Goal: Complete application form

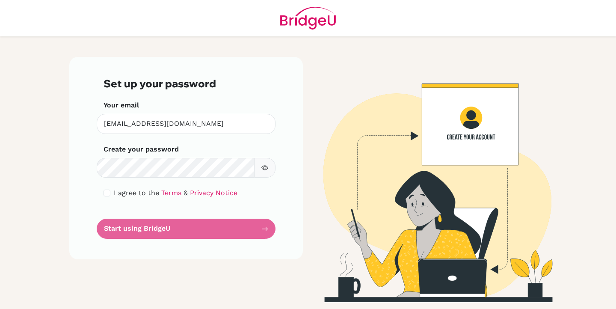
click at [129, 178] on form "Set up your password Your email [EMAIL_ADDRESS][DOMAIN_NAME] Invalid email Crea…" at bounding box center [186, 157] width 165 height 161
click at [74, 168] on div "Set up your password Your email [EMAIL_ADDRESS][DOMAIN_NAME] Invalid email Crea…" at bounding box center [186, 158] width 234 height 202
click at [266, 164] on icon "button" at bounding box center [264, 167] width 7 height 7
click at [112, 195] on div "I agree to the Terms & Privacy Notice" at bounding box center [186, 193] width 165 height 10
click at [107, 194] on input "checkbox" at bounding box center [107, 193] width 7 height 7
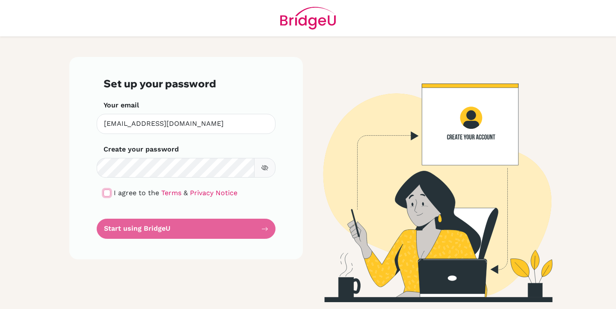
checkbox input "true"
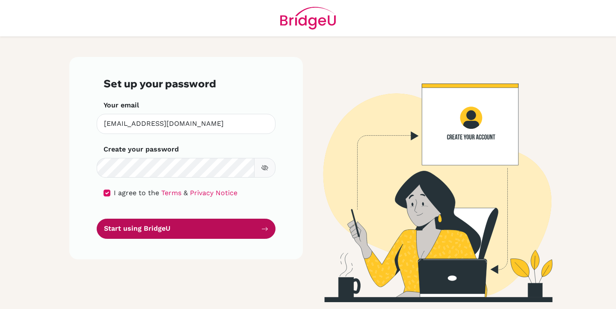
click at [212, 231] on button "Start using BridgeU" at bounding box center [186, 229] width 179 height 20
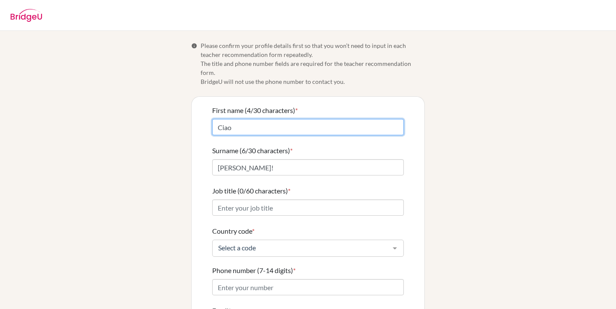
click at [277, 119] on input "Ciao" at bounding box center [308, 127] width 192 height 16
drag, startPoint x: 245, startPoint y: 121, endPoint x: 159, endPoint y: 117, distance: 86.1
click at [160, 117] on div "Info Please confirm your profile details first so that you won’t need to input …" at bounding box center [308, 211] width 488 height 340
type input "Paolo"
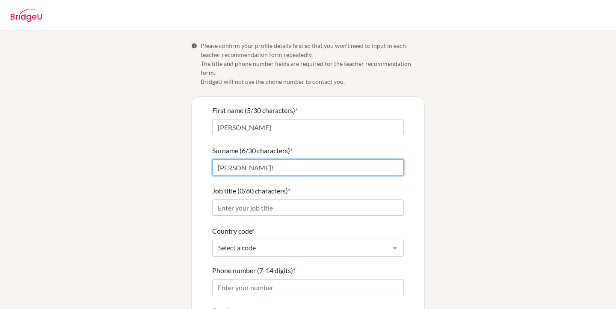
drag, startPoint x: 251, startPoint y: 156, endPoint x: 178, endPoint y: 154, distance: 73.6
click at [178, 154] on div "Info Please confirm your profile details first so that you won’t need to input …" at bounding box center [308, 211] width 488 height 340
type input "Cesana"
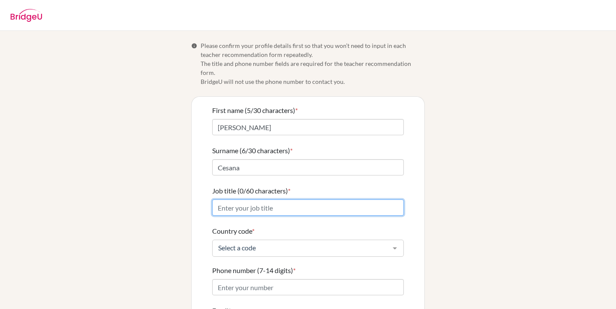
click at [232, 199] on input "Job title (0/60 characters) *" at bounding box center [308, 207] width 192 height 16
type input "Skybird President"
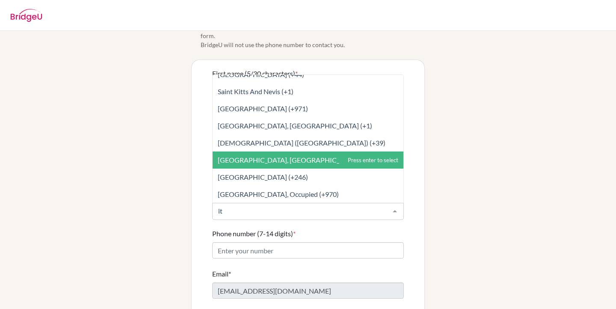
scroll to position [39, 0]
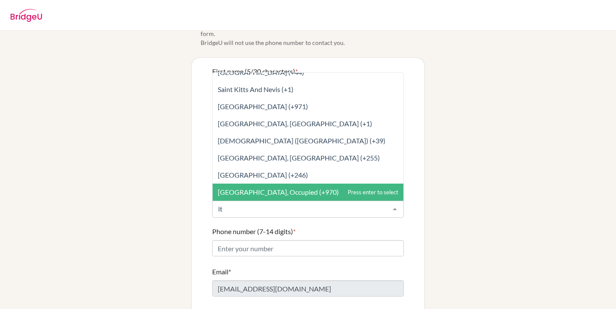
type input "i"
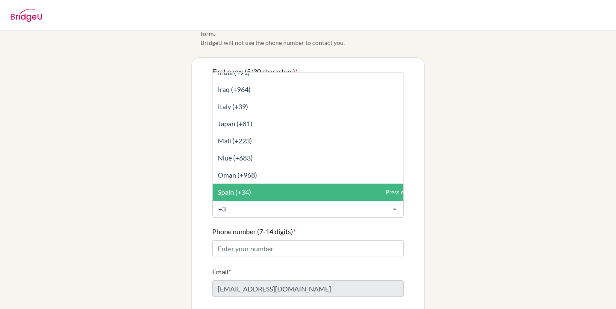
type input "+39"
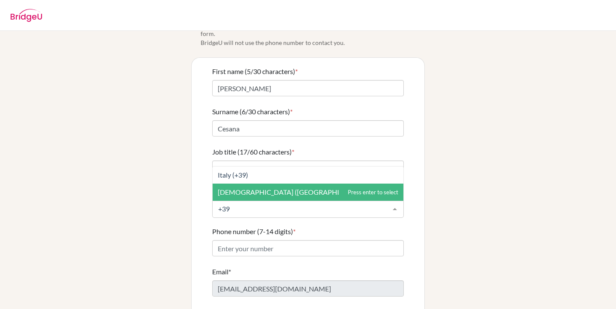
scroll to position [0, 0]
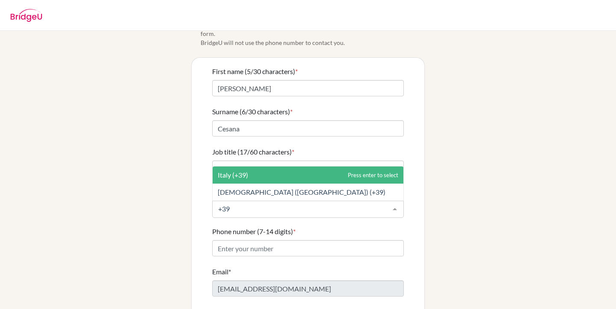
click at [260, 166] on span "Italy (+39)" at bounding box center [308, 174] width 191 height 17
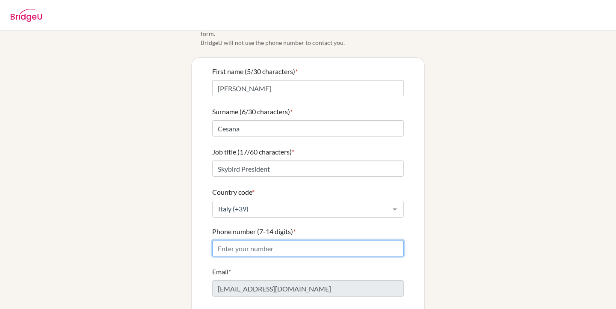
click at [274, 241] on input "Phone number (7-14 digits) *" at bounding box center [308, 248] width 192 height 16
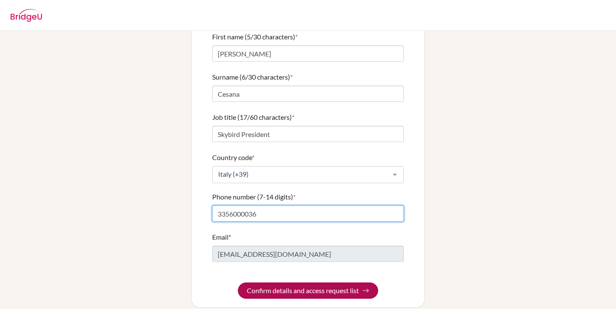
type input "3356000036"
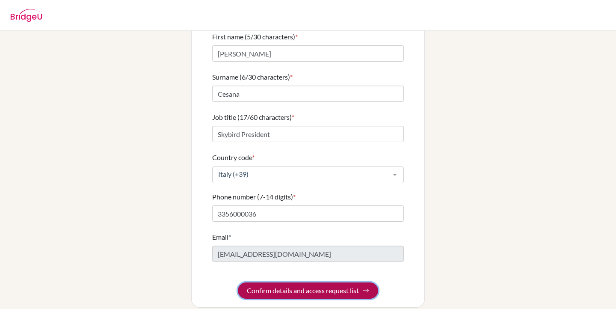
click at [298, 282] on button "Confirm details and access request list" at bounding box center [308, 290] width 140 height 16
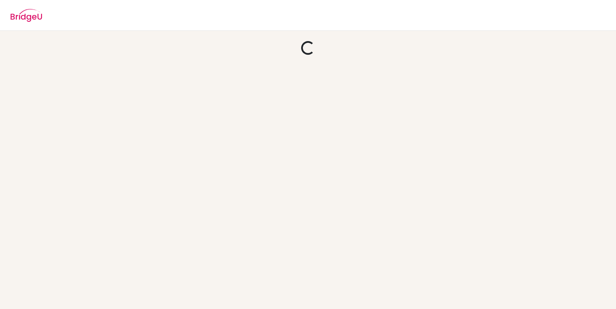
scroll to position [0, 0]
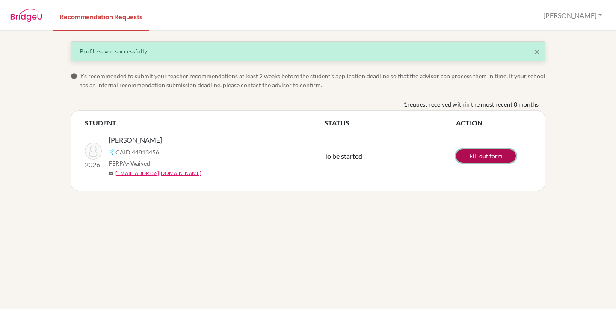
click at [491, 156] on link "Fill out form" at bounding box center [486, 155] width 60 height 13
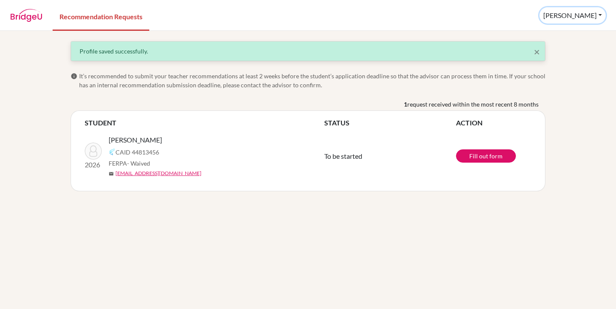
click at [591, 20] on button "Paolo" at bounding box center [572, 15] width 66 height 16
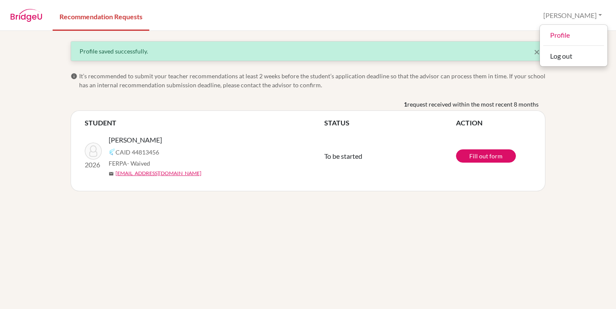
click at [455, 202] on div "× Profile saved successfully. info It’s recommended to submit your teacher reco…" at bounding box center [308, 170] width 616 height 278
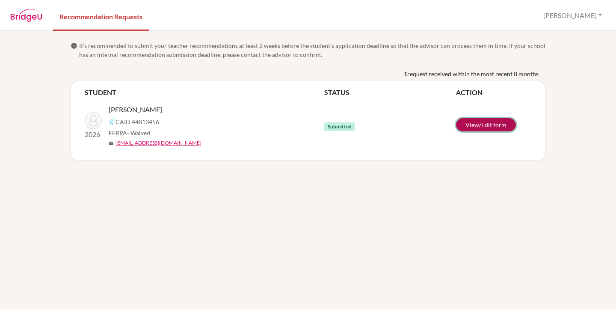
click at [486, 129] on link "View/Edit form" at bounding box center [486, 124] width 60 height 13
